Goal: Find specific page/section: Find specific page/section

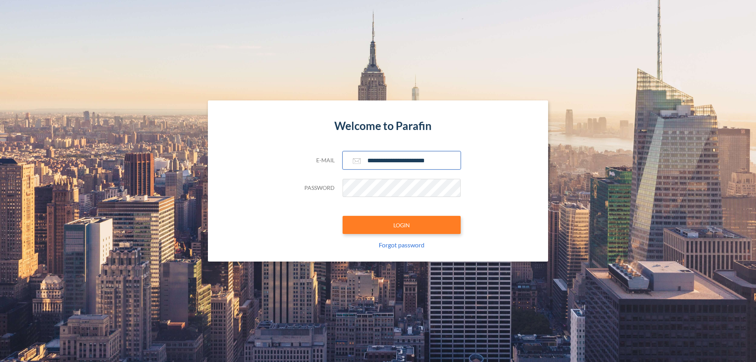
type input "**********"
click at [401, 225] on button "LOGIN" at bounding box center [401, 225] width 118 height 18
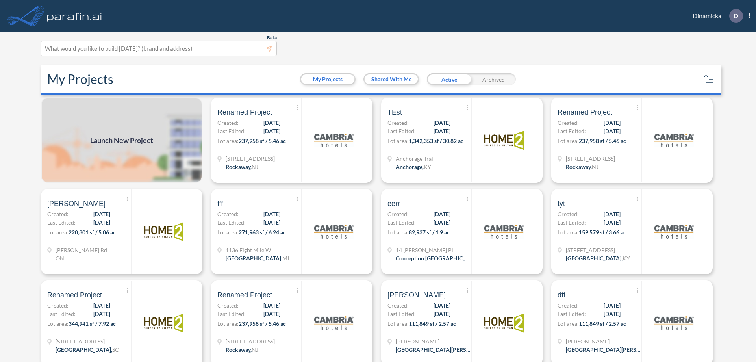
scroll to position [2, 0]
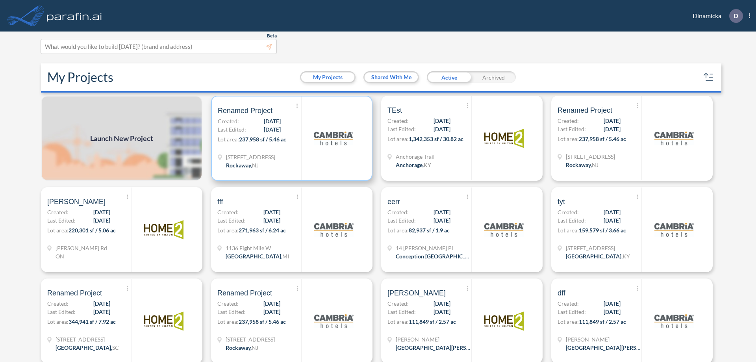
click at [290, 138] on p "Lot area: 237,958 sf / 5.46 ac" at bounding box center [259, 140] width 83 height 11
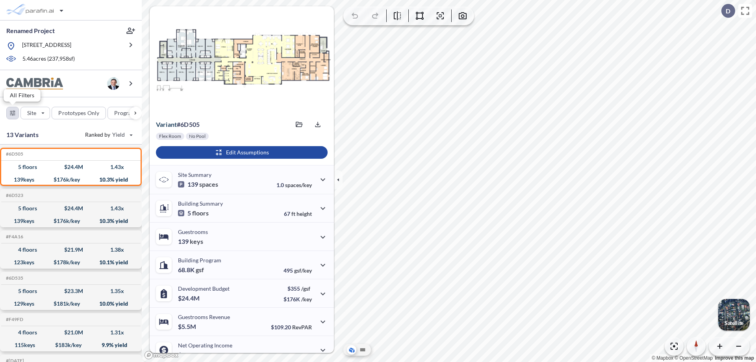
click at [13, 113] on div "button" at bounding box center [13, 113] width 12 height 12
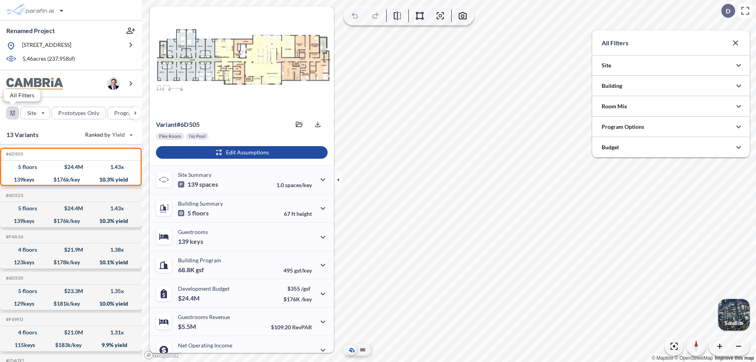
scroll to position [393572, 393415]
click at [671, 127] on div at bounding box center [670, 126] width 157 height 20
